Goal: Navigation & Orientation: Find specific page/section

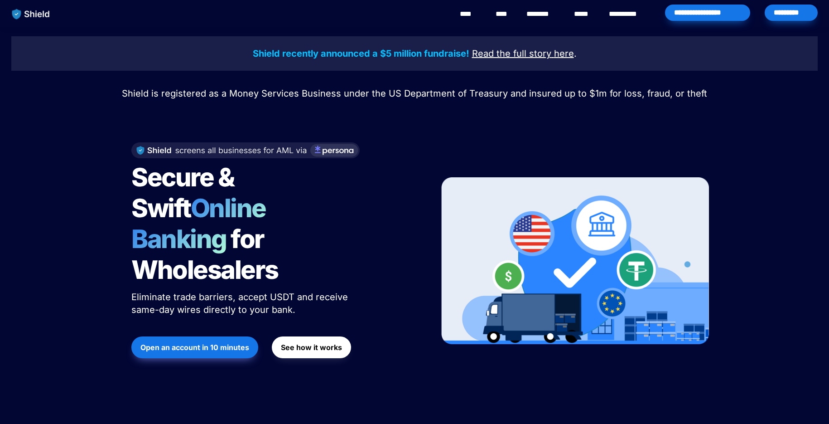
click at [525, 15] on div "********" at bounding box center [542, 14] width 37 height 28
click at [535, 16] on link "********" at bounding box center [542, 14] width 32 height 11
